Goal: Task Accomplishment & Management: Use online tool/utility

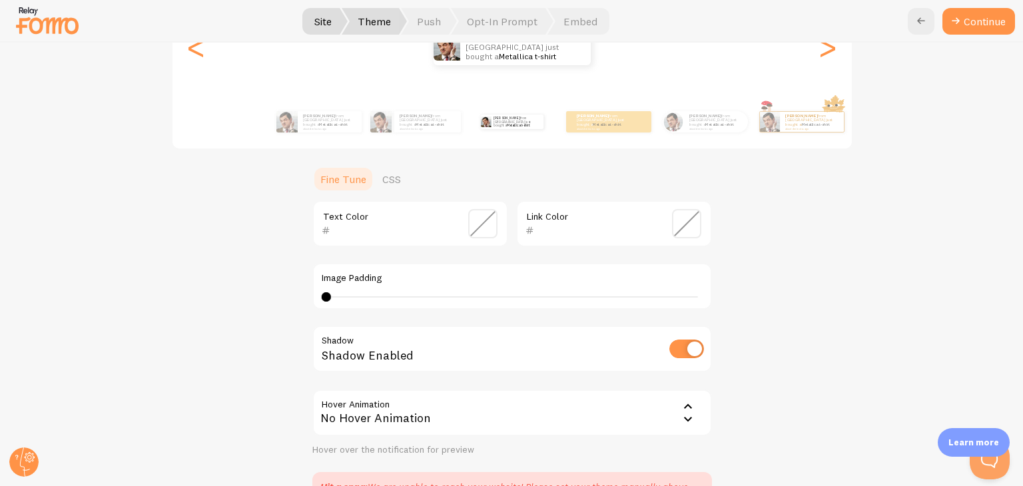
click at [334, 28] on span "Site" at bounding box center [322, 21] width 49 height 27
click at [328, 15] on span "Site" at bounding box center [322, 21] width 49 height 27
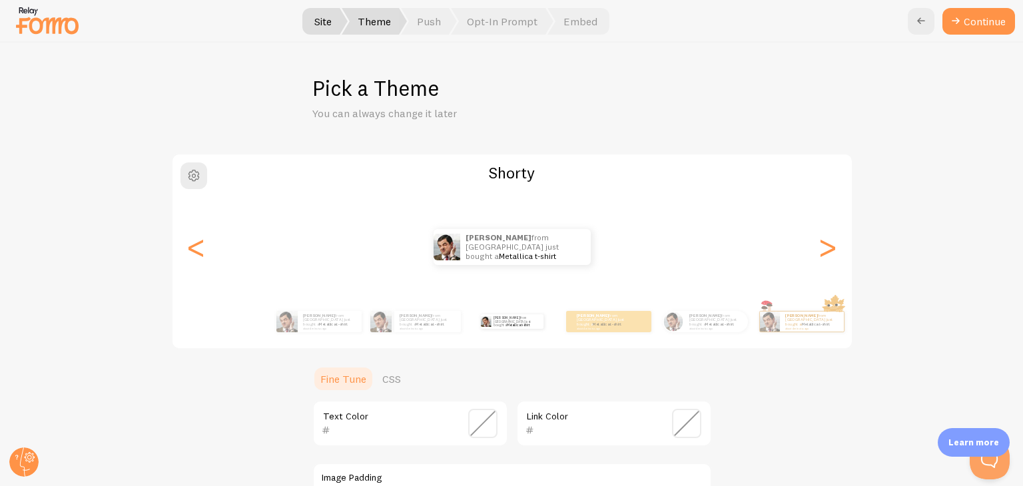
click at [325, 31] on span "Site" at bounding box center [322, 21] width 49 height 27
click at [386, 27] on span "Theme" at bounding box center [374, 21] width 65 height 27
click at [919, 24] on icon at bounding box center [921, 21] width 16 height 16
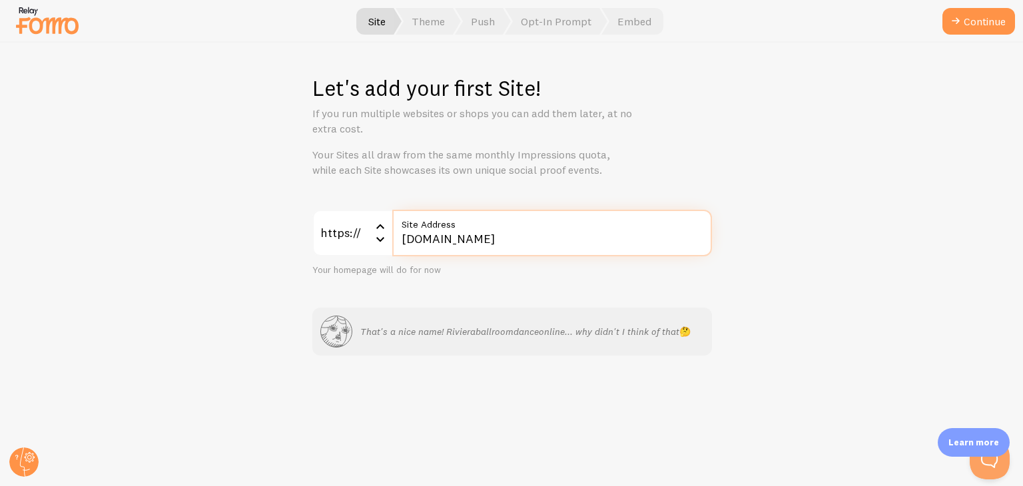
click at [574, 247] on input "[DOMAIN_NAME]" at bounding box center [552, 233] width 320 height 47
type input "[DOMAIN_NAME]"
click at [943, 8] on button "Continue" at bounding box center [979, 21] width 73 height 27
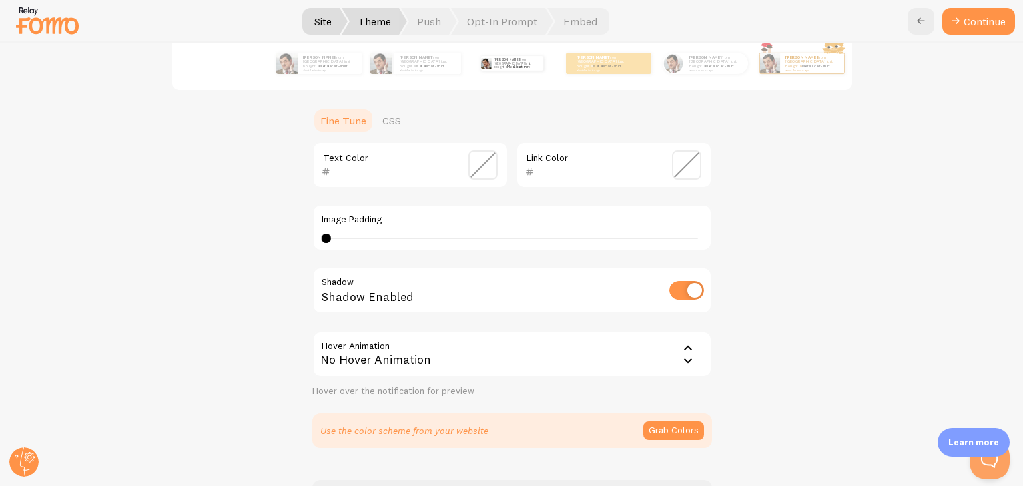
scroll to position [265, 0]
